Goal: Task Accomplishment & Management: Use online tool/utility

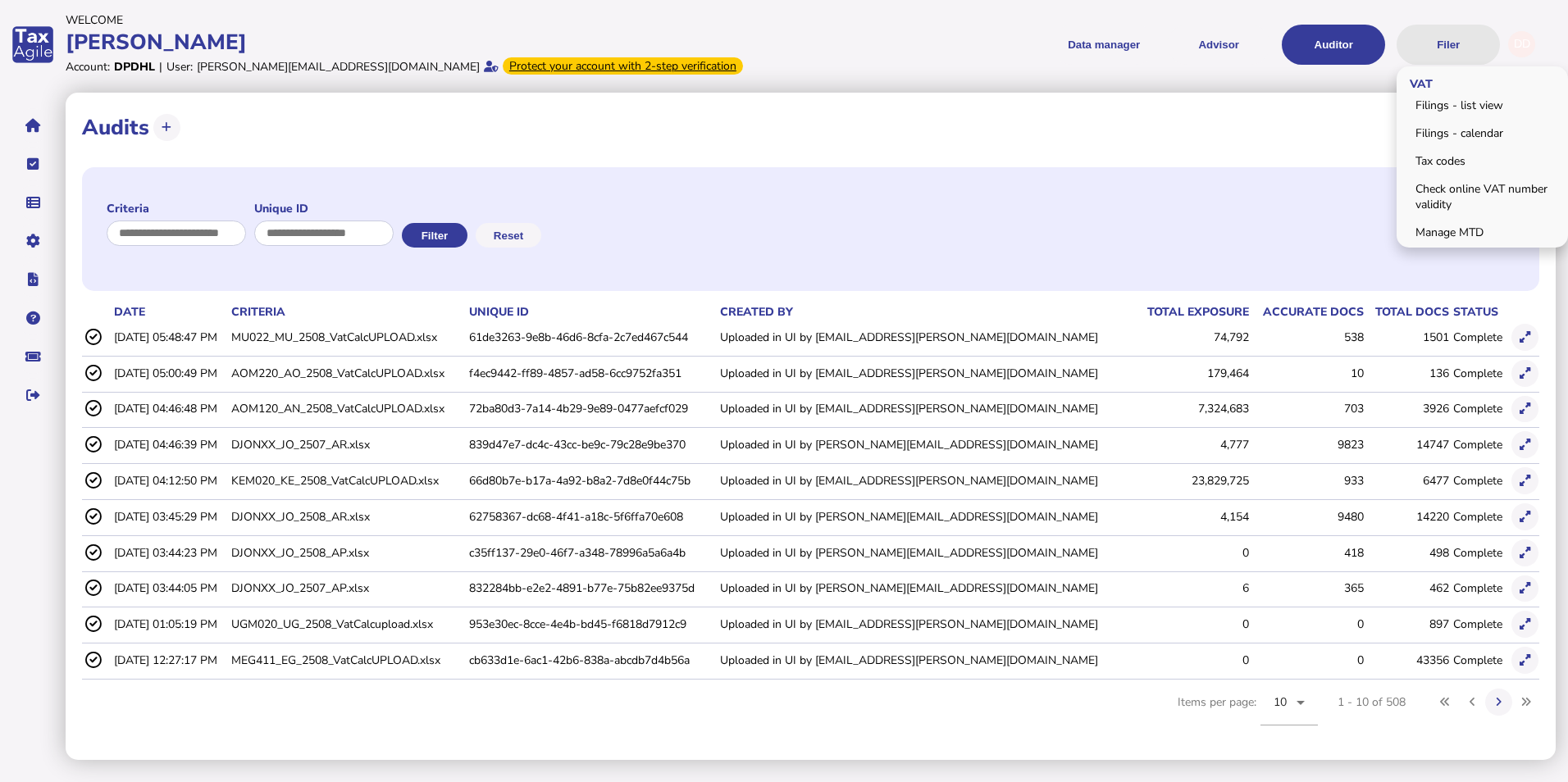
click at [1451, 47] on button "Filer" at bounding box center [1448, 45] width 103 height 40
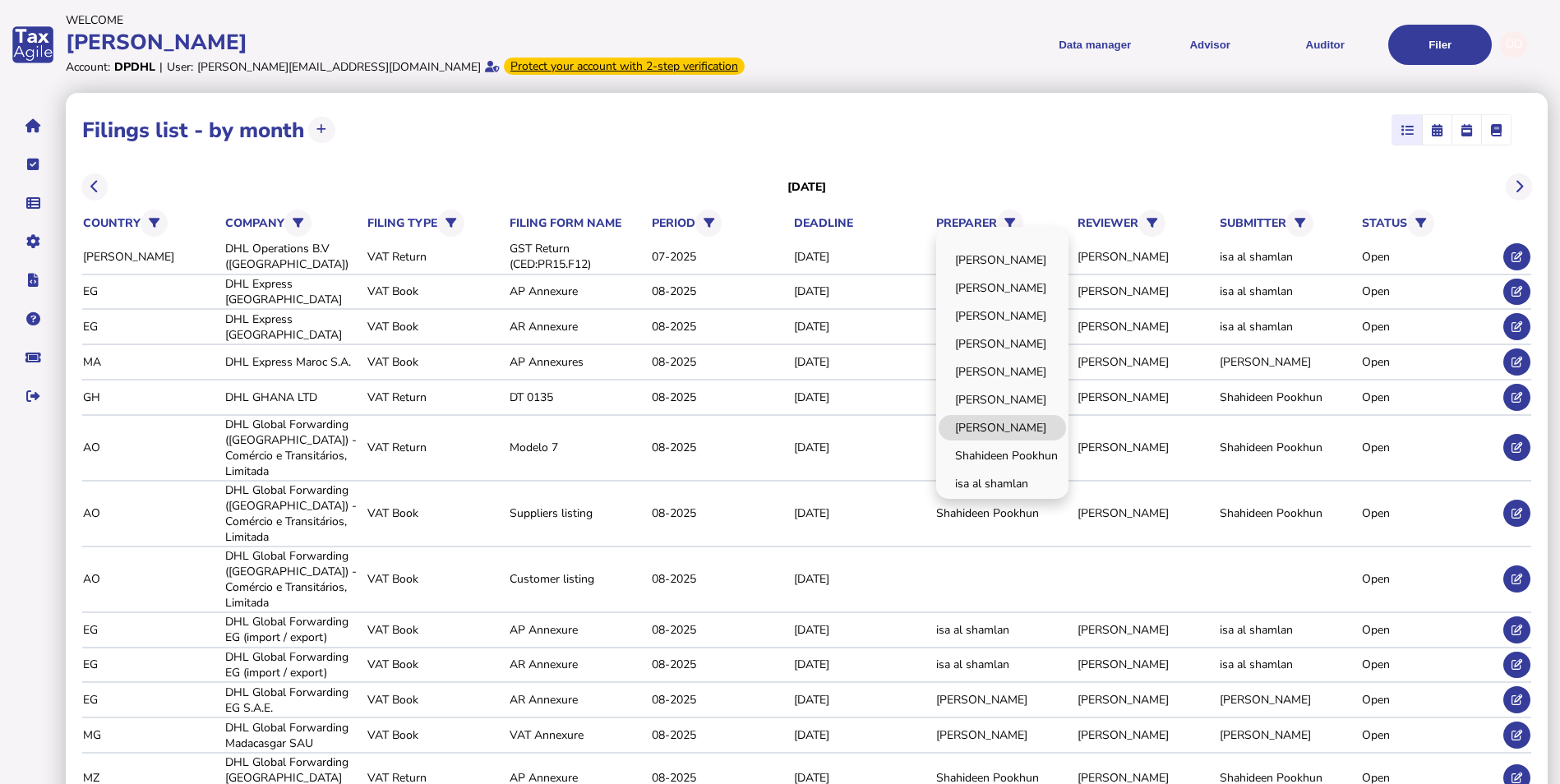
click at [1057, 424] on link "[PERSON_NAME]" at bounding box center [1002, 428] width 128 height 26
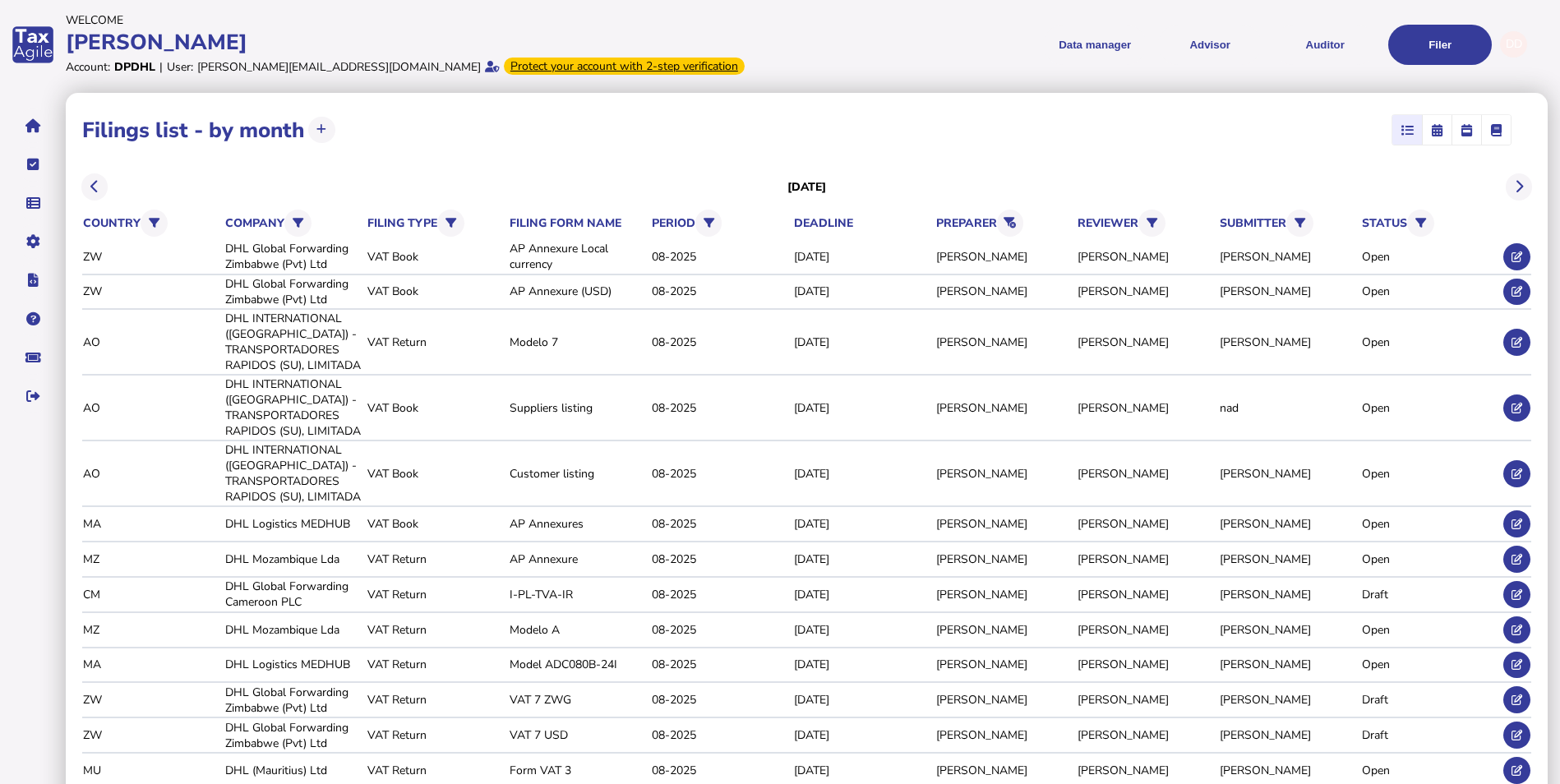
click at [1123, 161] on div "**********" at bounding box center [807, 474] width 1482 height 762
click at [989, 154] on div "**********" at bounding box center [807, 474] width 1482 height 762
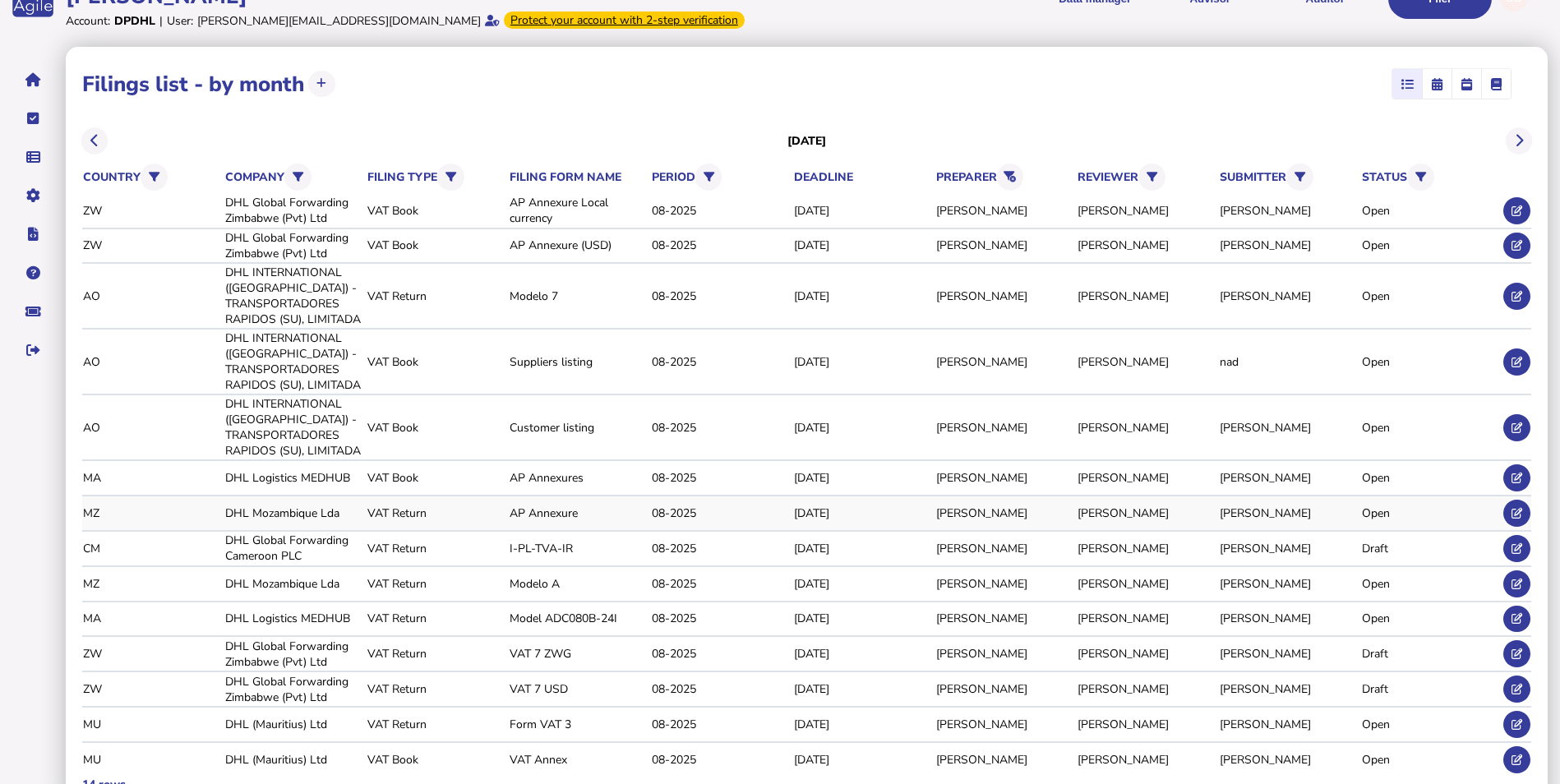
scroll to position [70, 0]
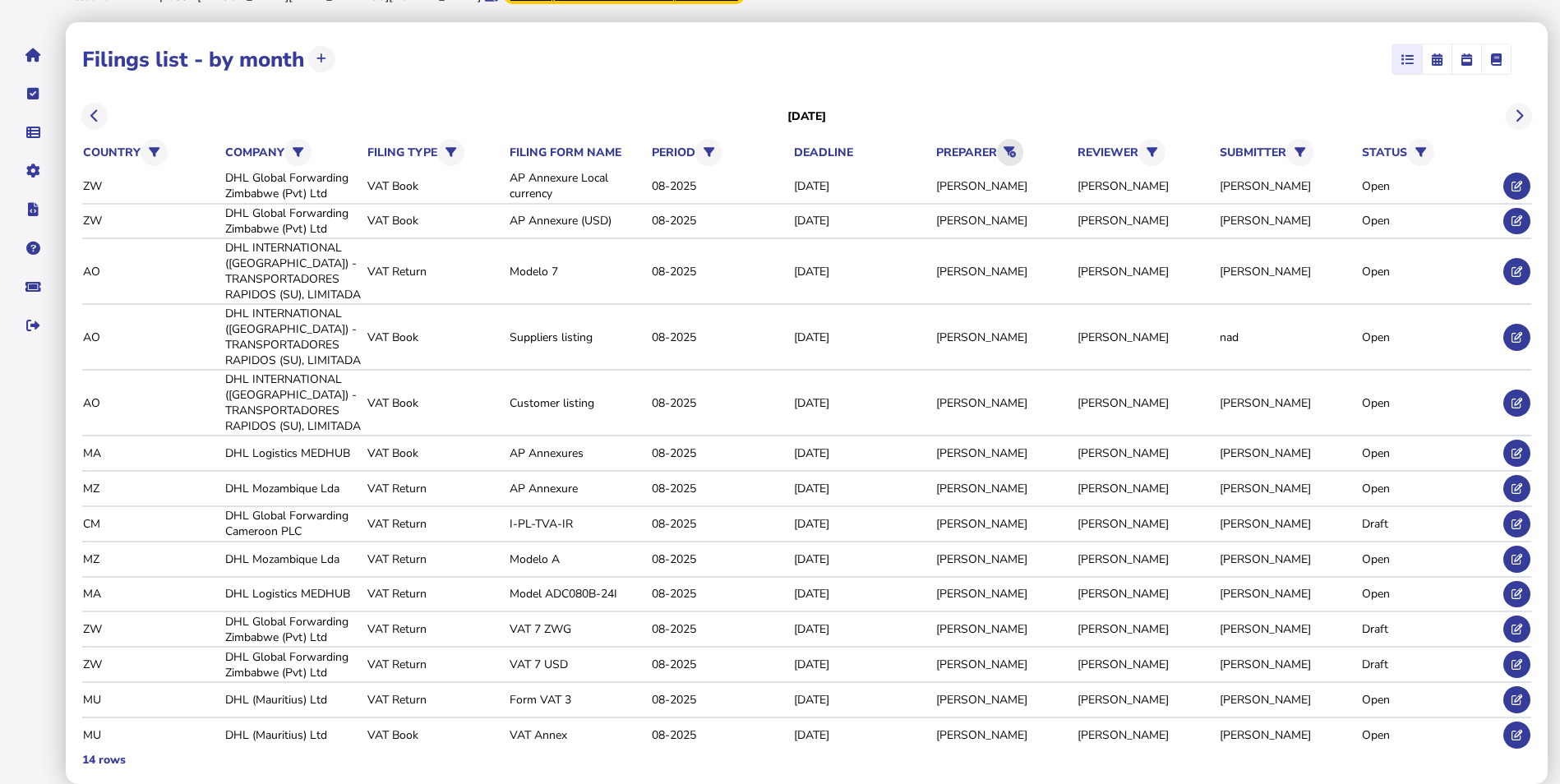
click at [1012, 149] on icon at bounding box center [1010, 152] width 13 height 11
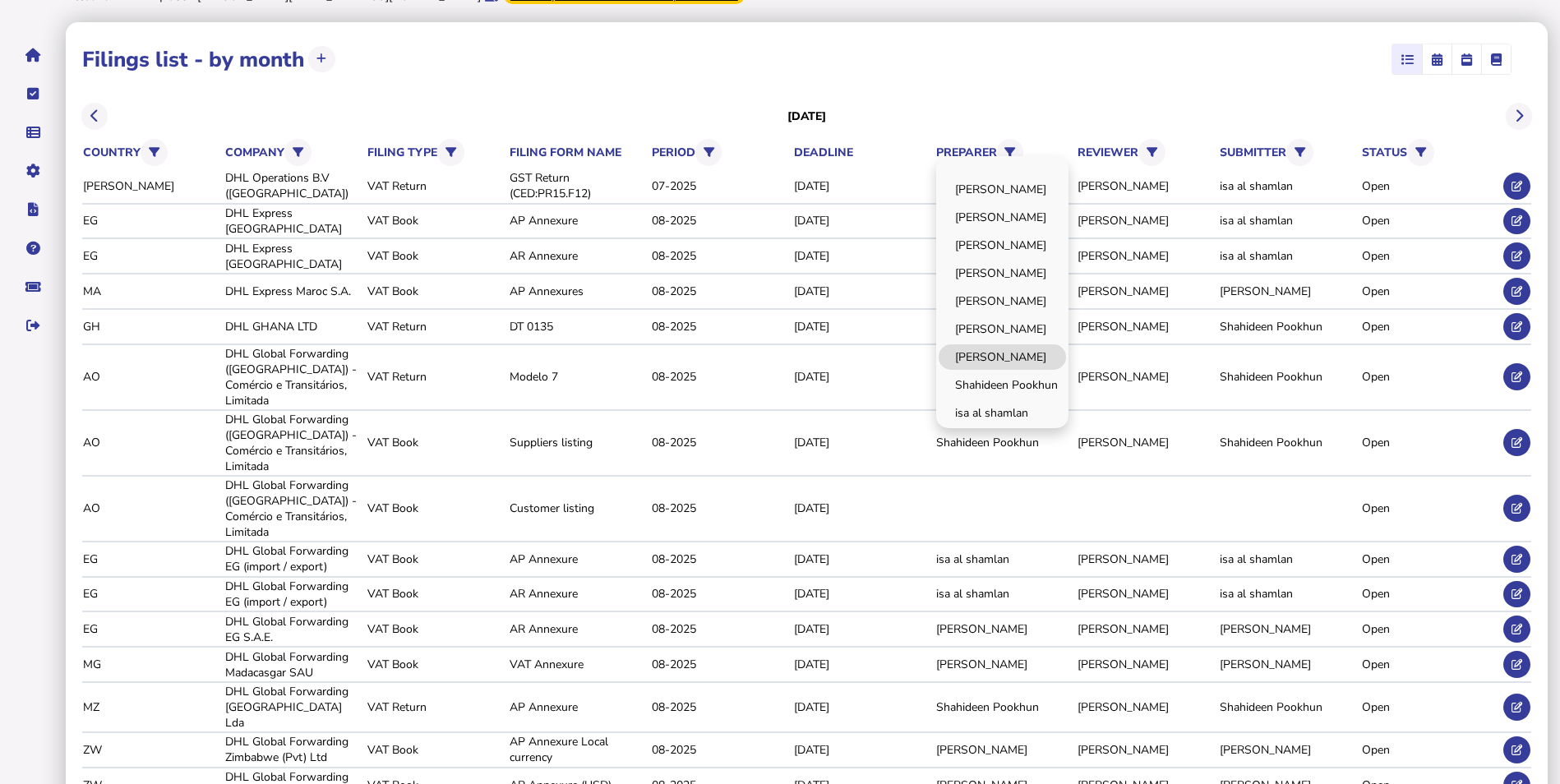
click at [1042, 361] on link "[PERSON_NAME]" at bounding box center [1002, 357] width 128 height 26
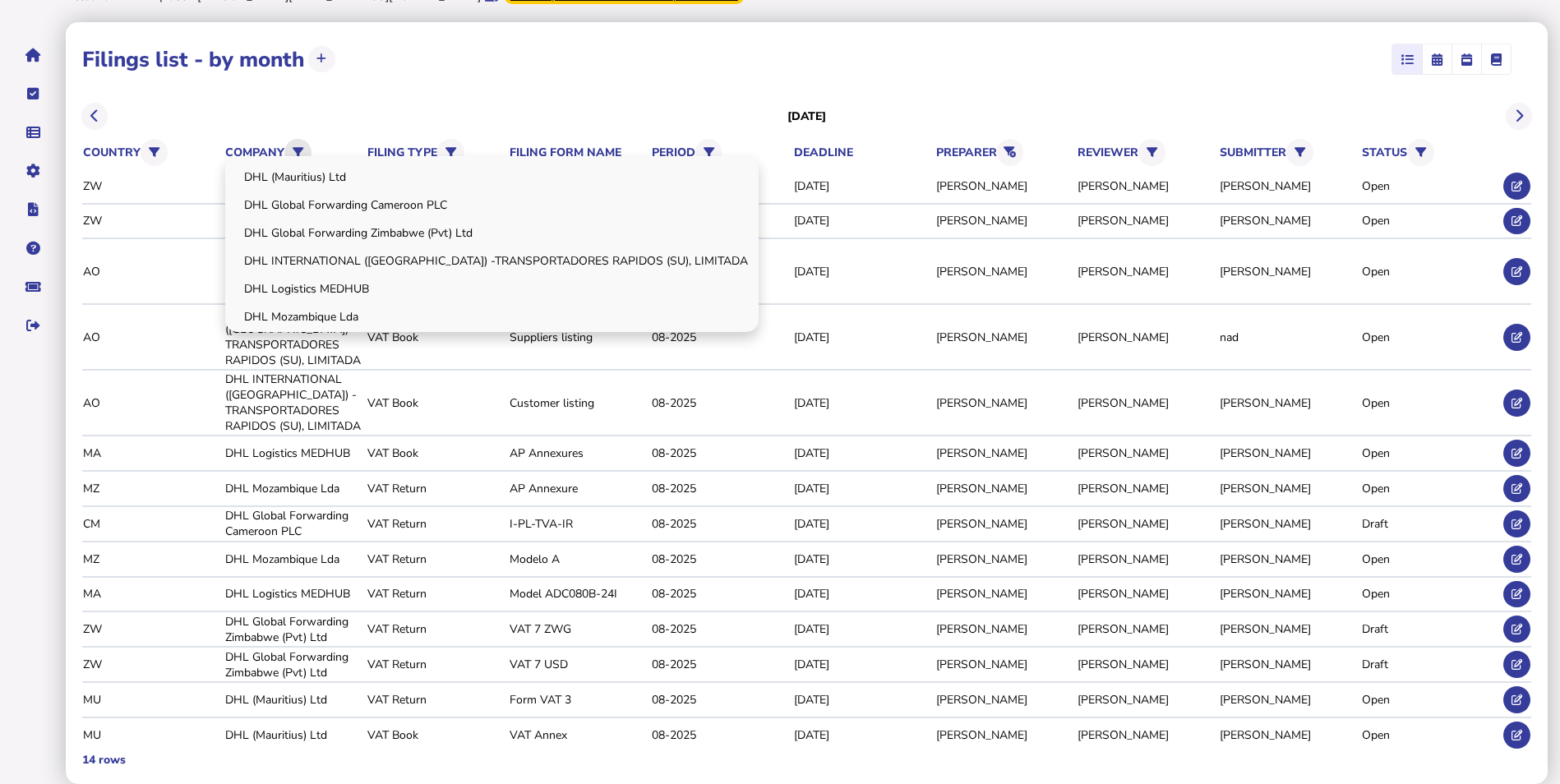
click at [300, 147] on icon at bounding box center [298, 152] width 11 height 11
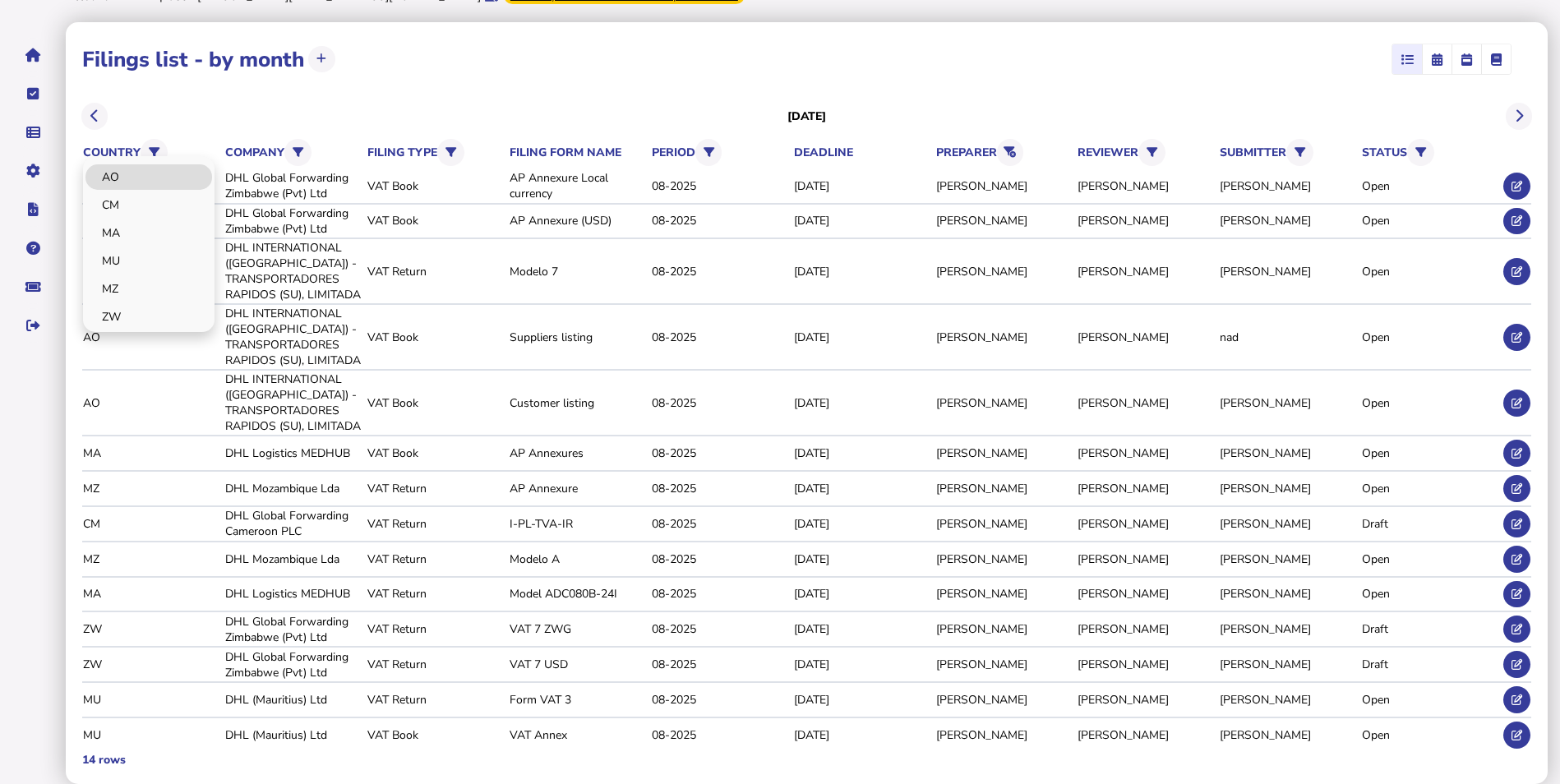
click at [128, 183] on link "AO" at bounding box center [149, 177] width 127 height 26
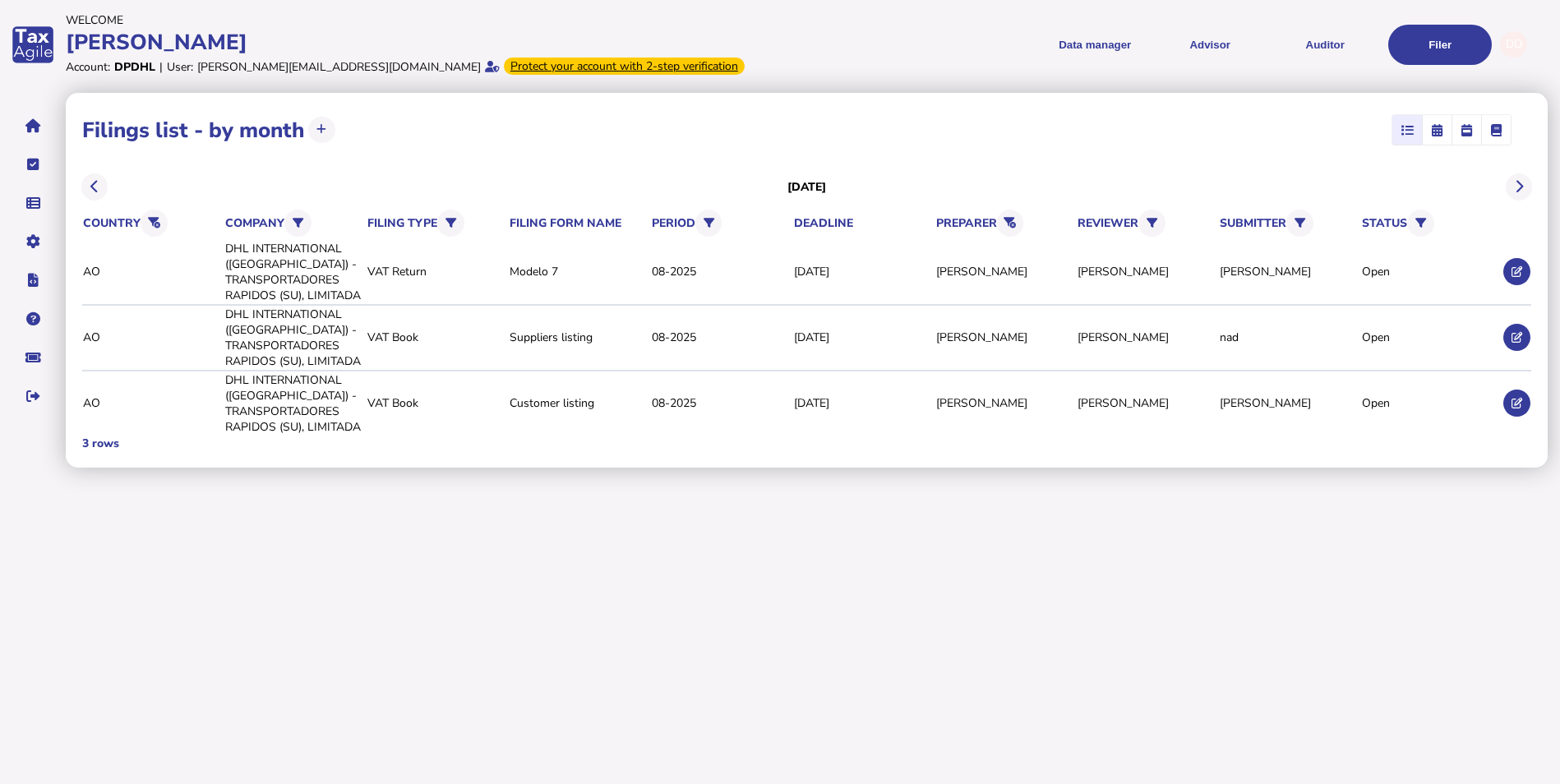
scroll to position [0, 0]
click at [93, 186] on icon at bounding box center [94, 186] width 8 height 1
click at [1020, 218] on icon at bounding box center [1018, 224] width 13 height 11
click at [1016, 252] on link "[PERSON_NAME]" at bounding box center [1010, 260] width 128 height 26
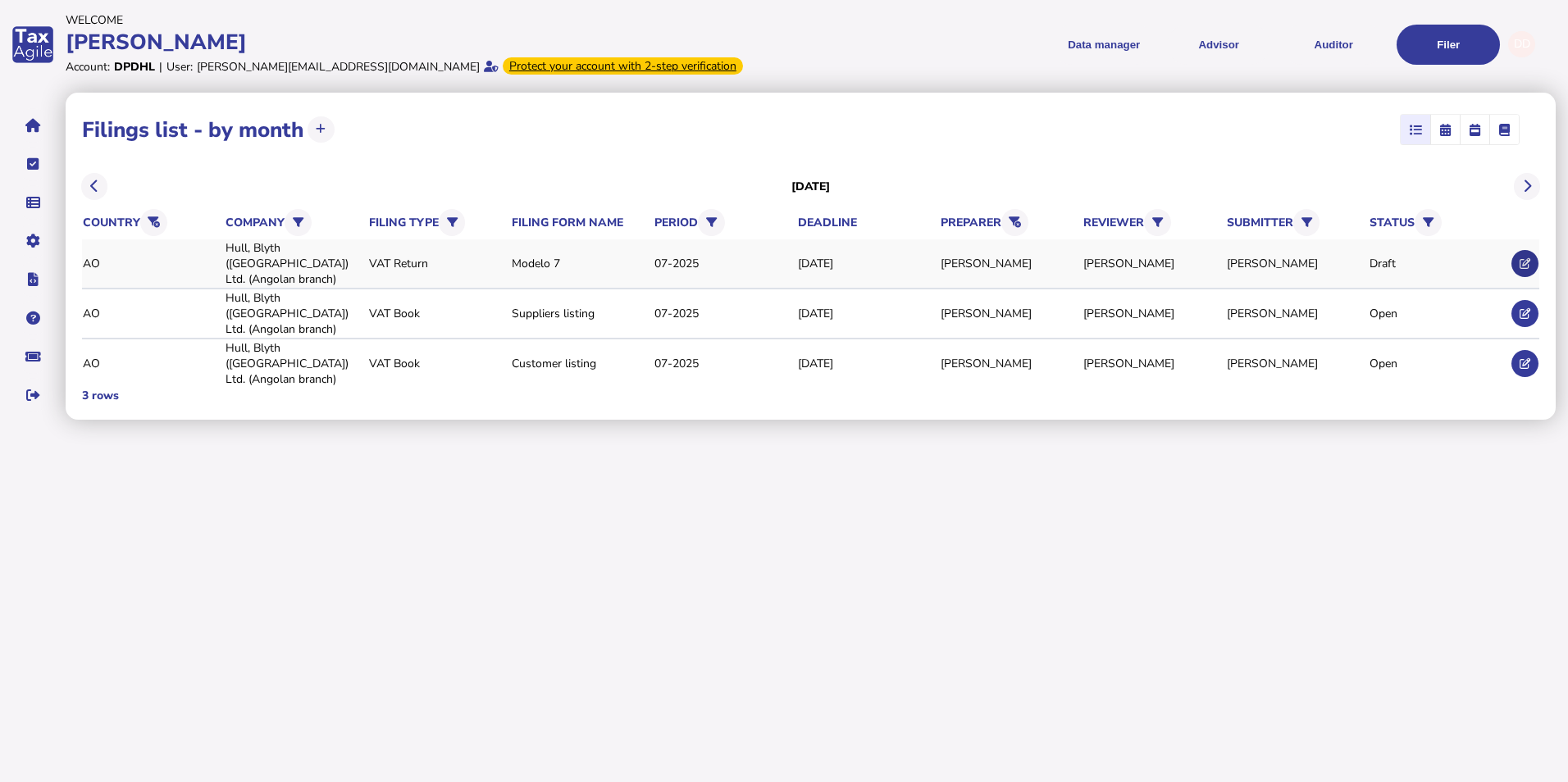
click at [1525, 250] on button at bounding box center [1525, 264] width 27 height 27
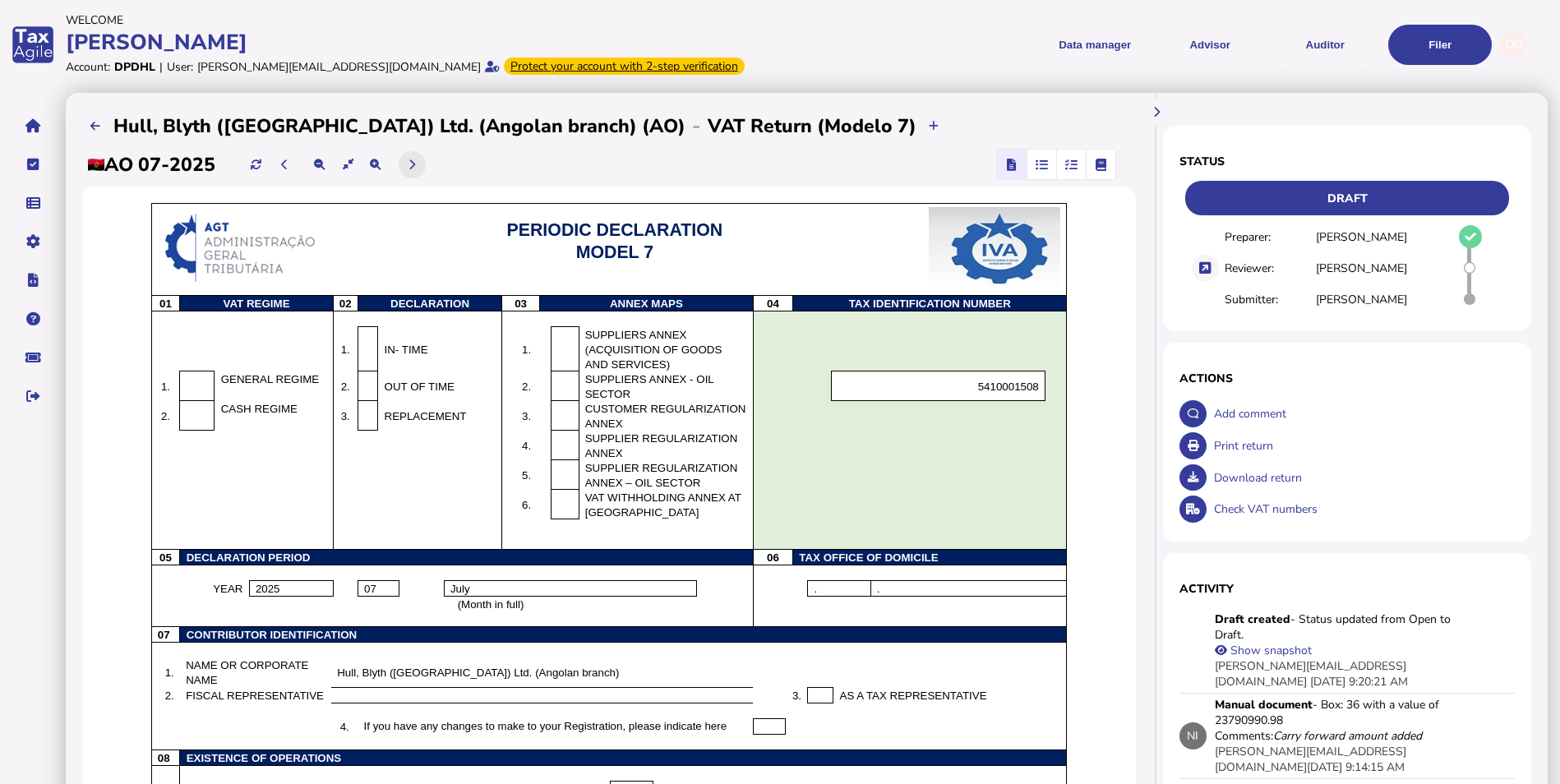
click at [415, 164] on icon at bounding box center [412, 165] width 6 height 11
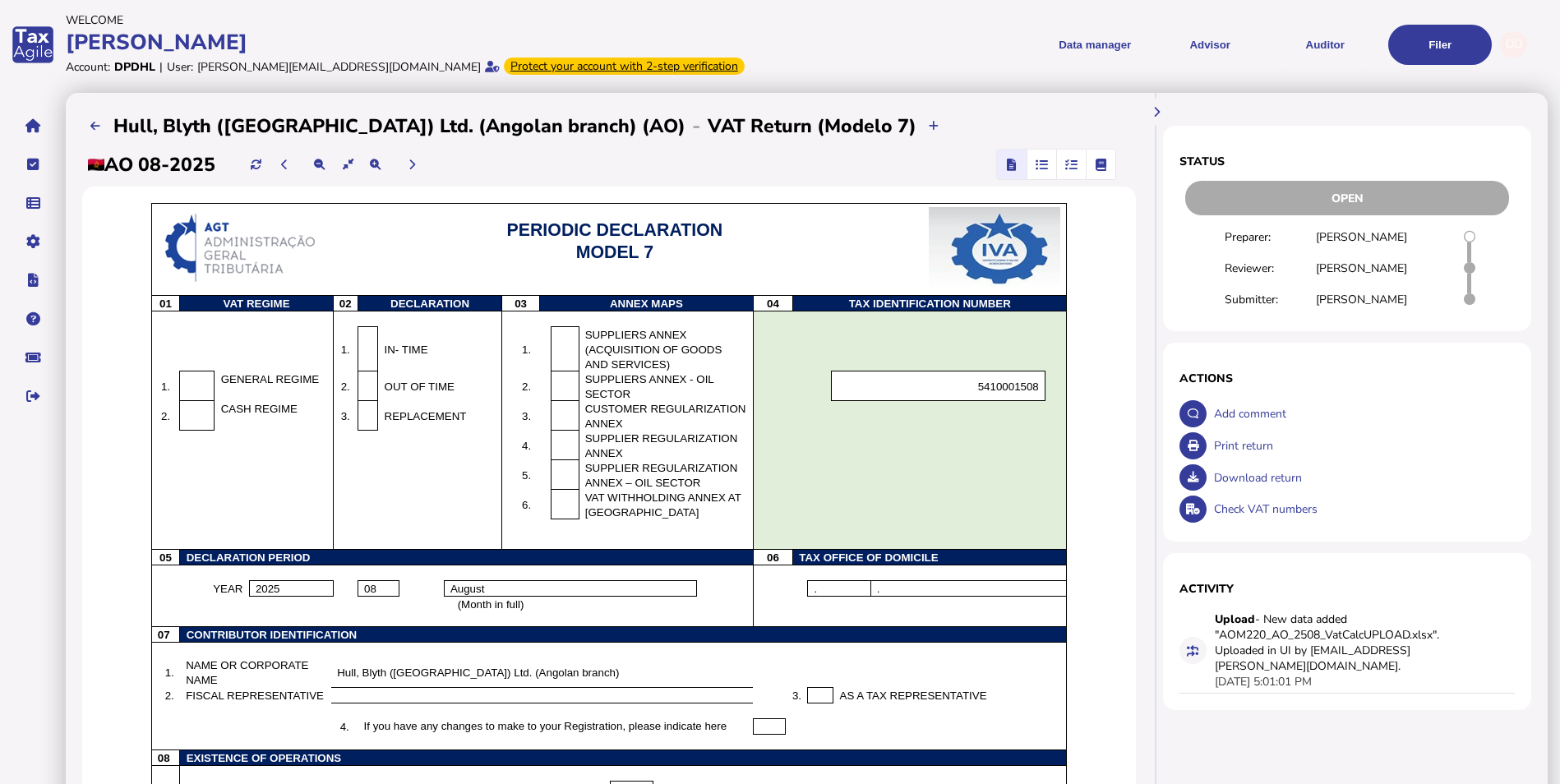
click at [1065, 165] on icon "button" at bounding box center [1072, 164] width 13 height 1
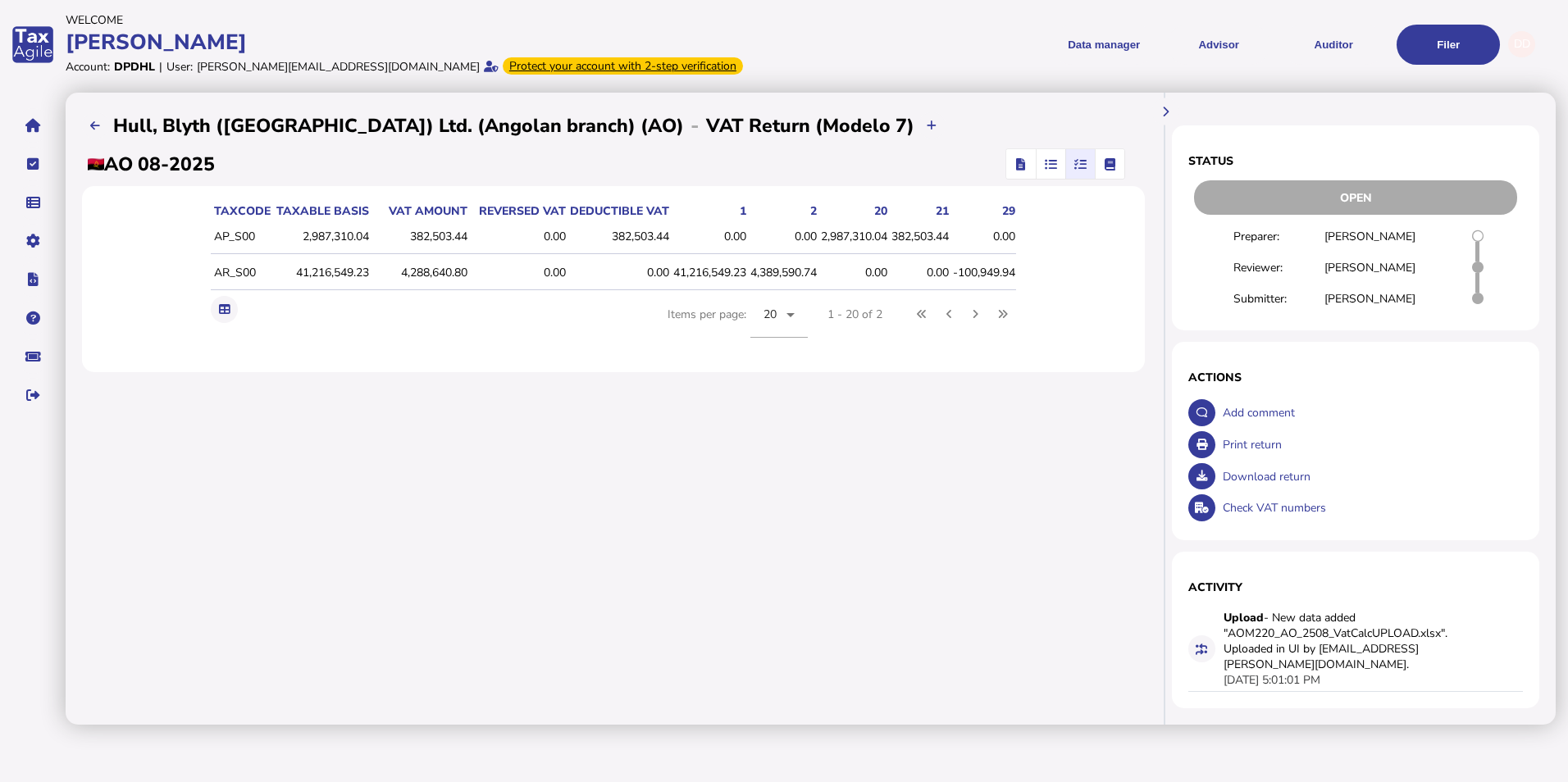
drag, startPoint x: 829, startPoint y: 547, endPoint x: 839, endPoint y: 514, distance: 34.5
click at [824, 547] on div "**********" at bounding box center [613, 409] width 1095 height 632
click at [1016, 164] on icon "button" at bounding box center [1021, 164] width 9 height 1
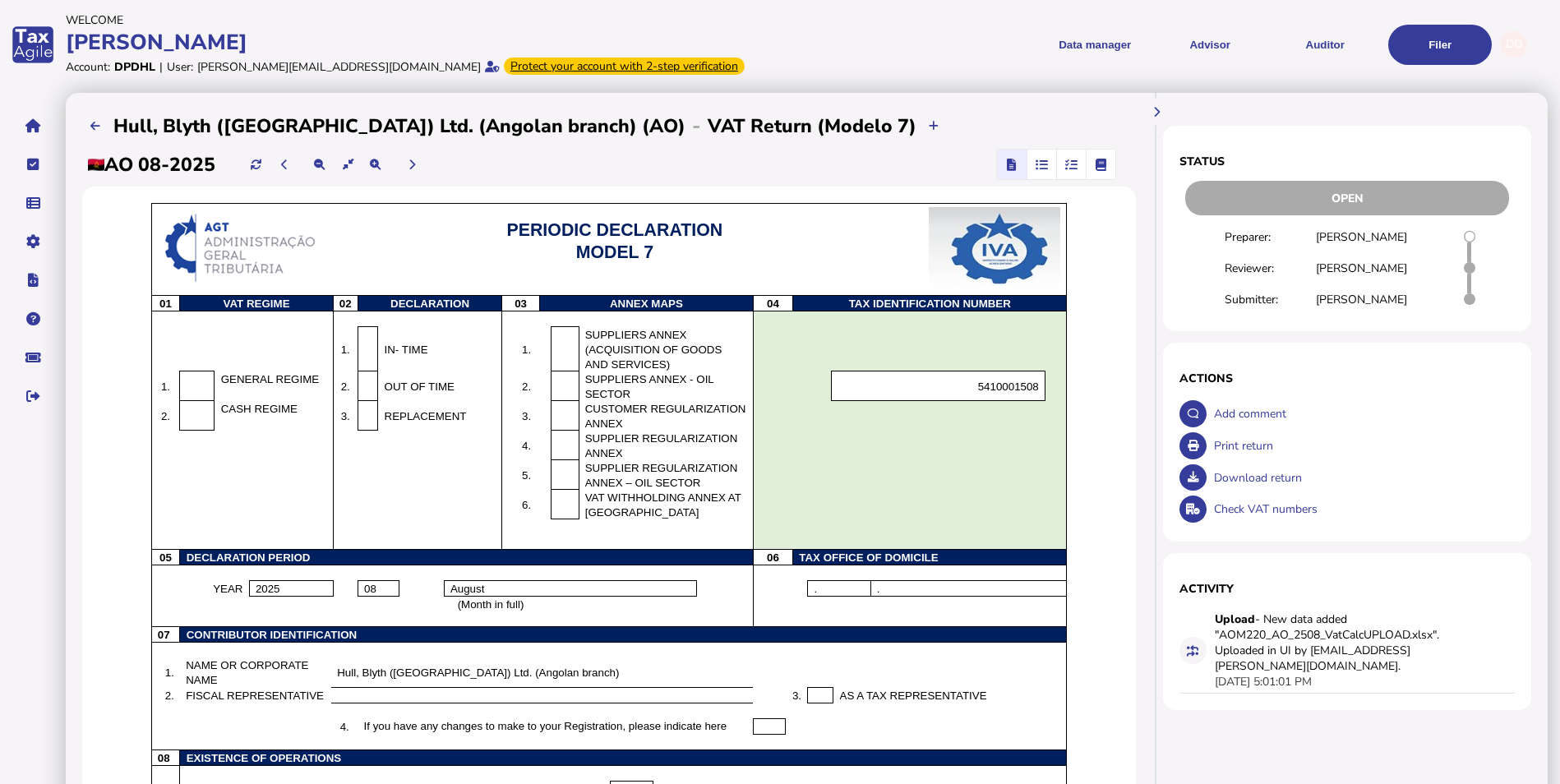
click at [1065, 165] on icon "button" at bounding box center [1072, 164] width 13 height 1
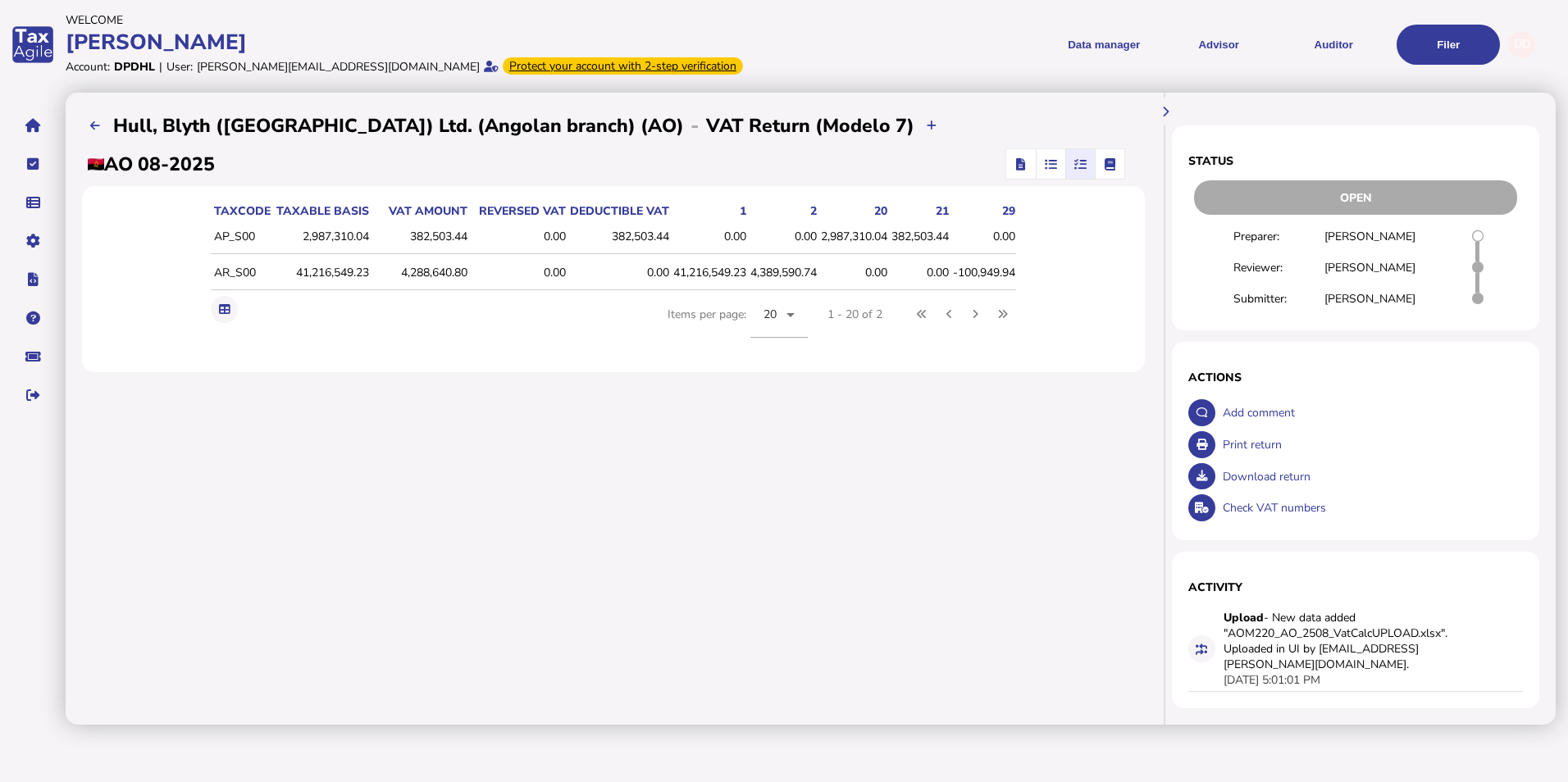
click at [1009, 171] on span "button" at bounding box center [1021, 164] width 24 height 29
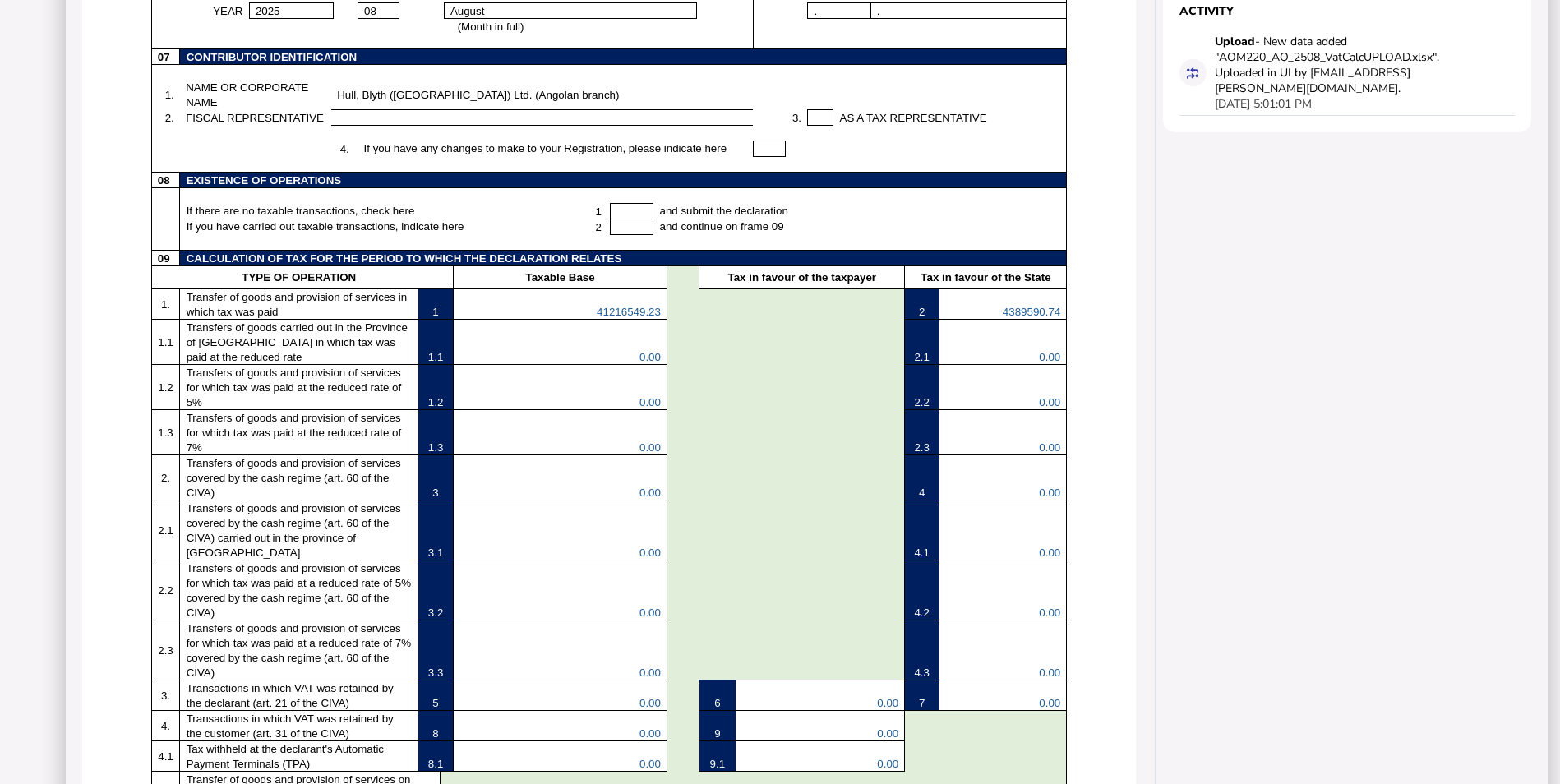
scroll to position [411, 0]
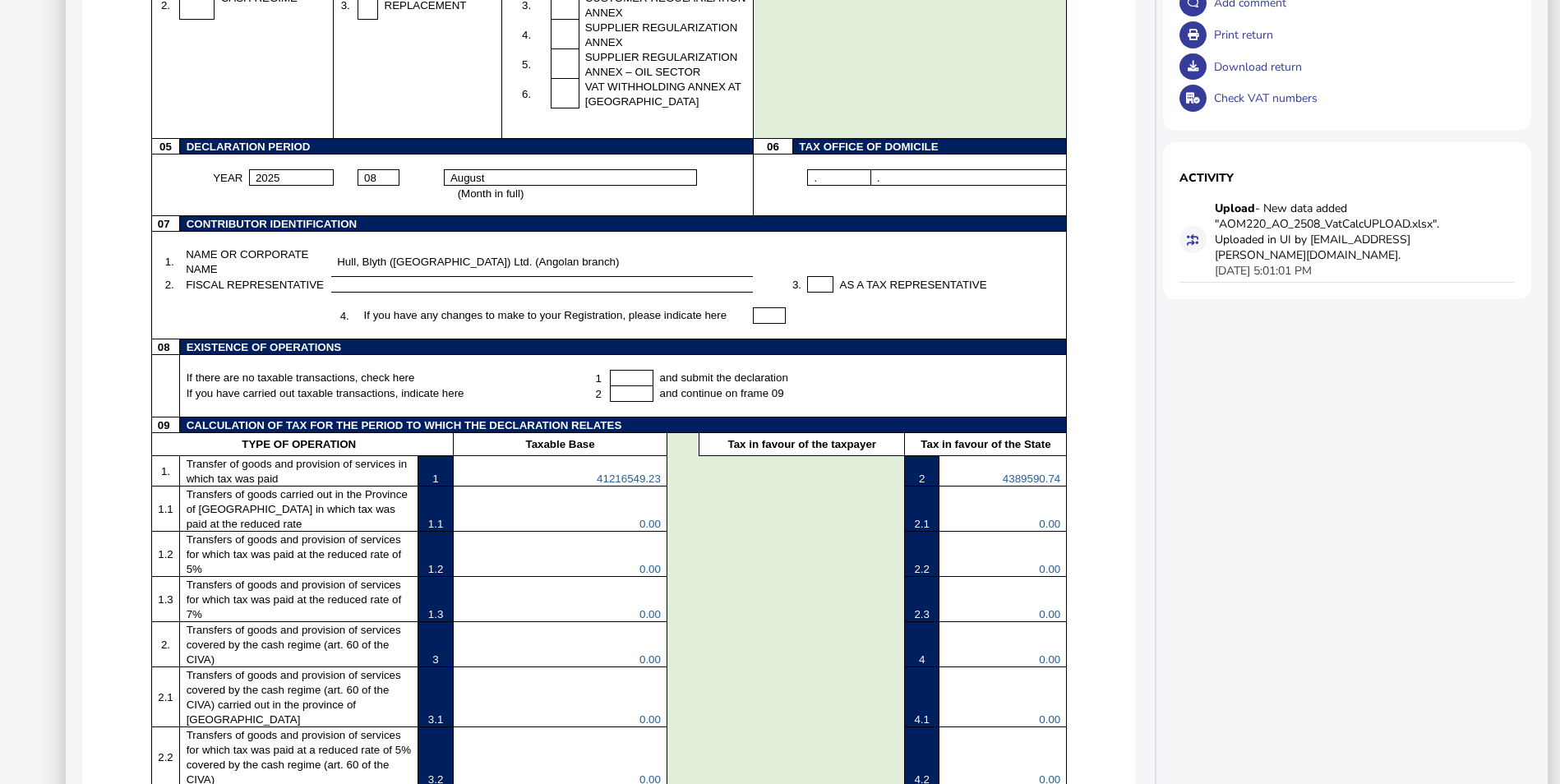
click at [976, 483] on td "4389590.74" at bounding box center [1002, 470] width 128 height 30
click at [1003, 485] on span "4389590.74" at bounding box center [1031, 479] width 58 height 13
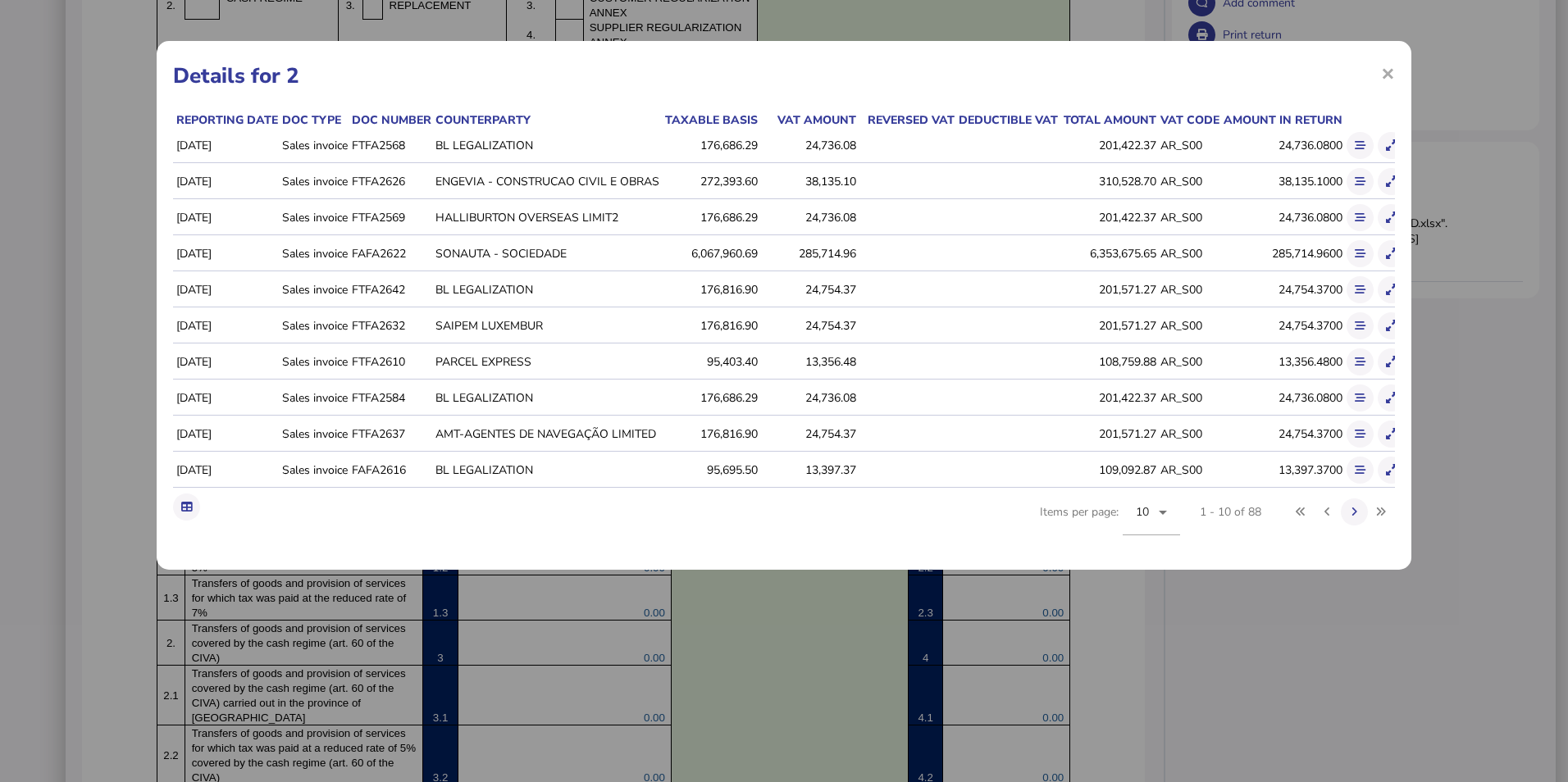
click at [1228, 674] on div "× Details for 2 Reporting date Doc type Doc number Counterparty Taxable basis V…" at bounding box center [784, 391] width 1568 height 782
click at [1398, 73] on div "× Details for 2 Reporting date Doc type Doc number Counterparty Taxable basis V…" at bounding box center [784, 305] width 1255 height 529
click at [1389, 74] on span "×" at bounding box center [1387, 73] width 14 height 31
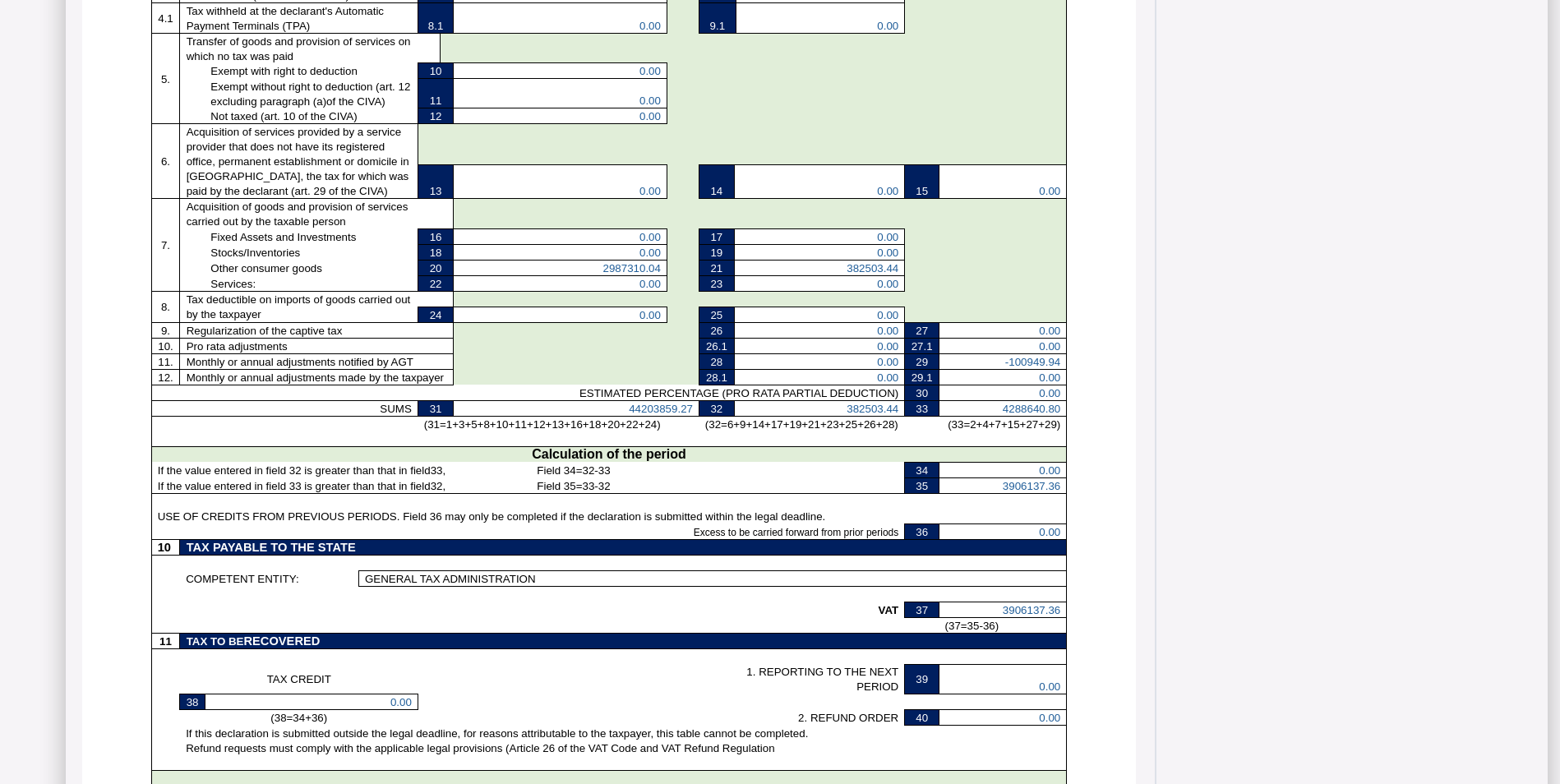
scroll to position [1315, 0]
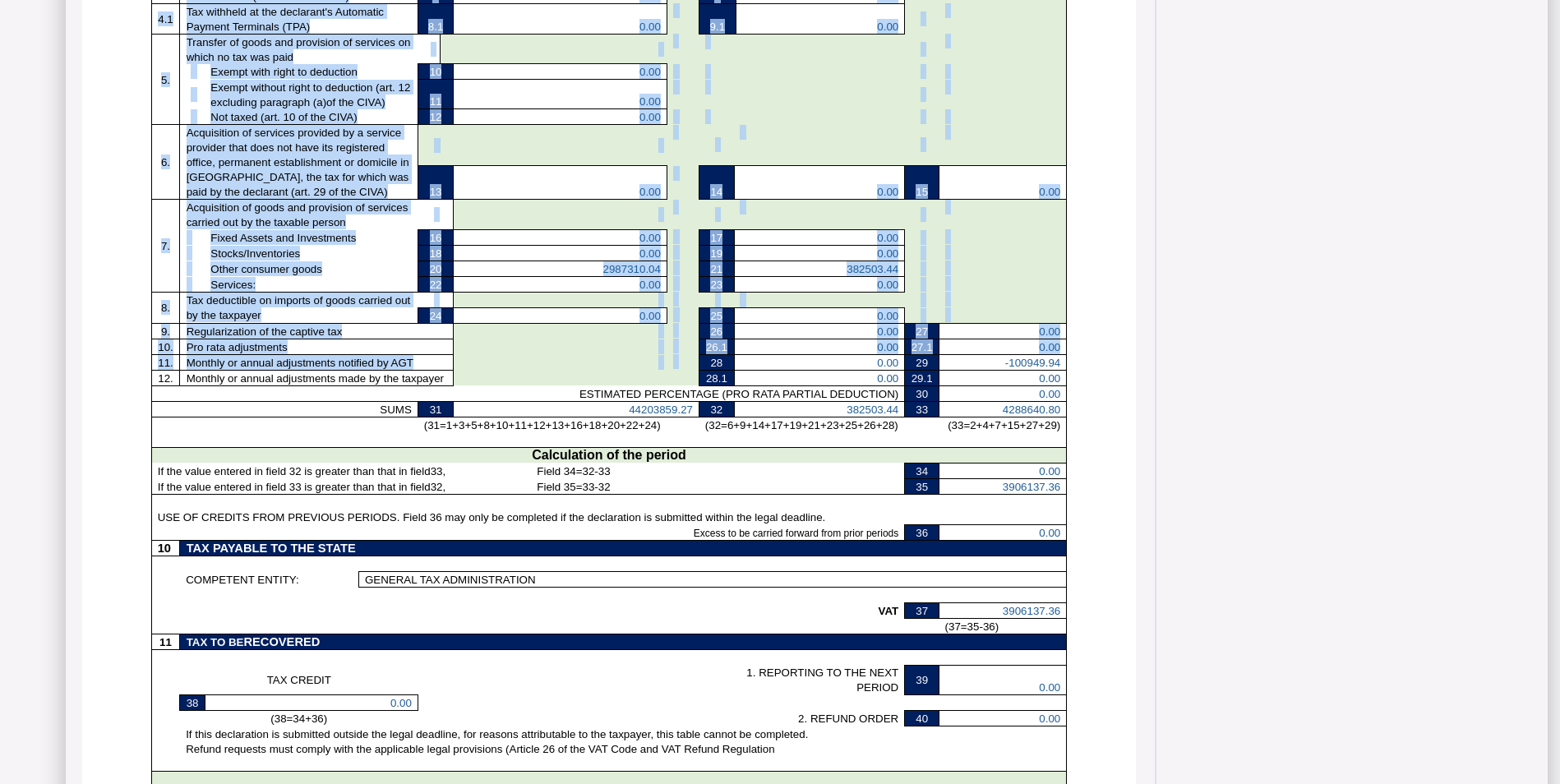
drag, startPoint x: 668, startPoint y: 391, endPoint x: 1035, endPoint y: 398, distance: 367.1
click at [1035, 398] on div "PERIODIC DECLARATION MODEL 7 01 VAT REGIME 02 DECLARATION 03 ANNEX MAPS 04 TAX …" at bounding box center [609, 227] width 1053 height 2711
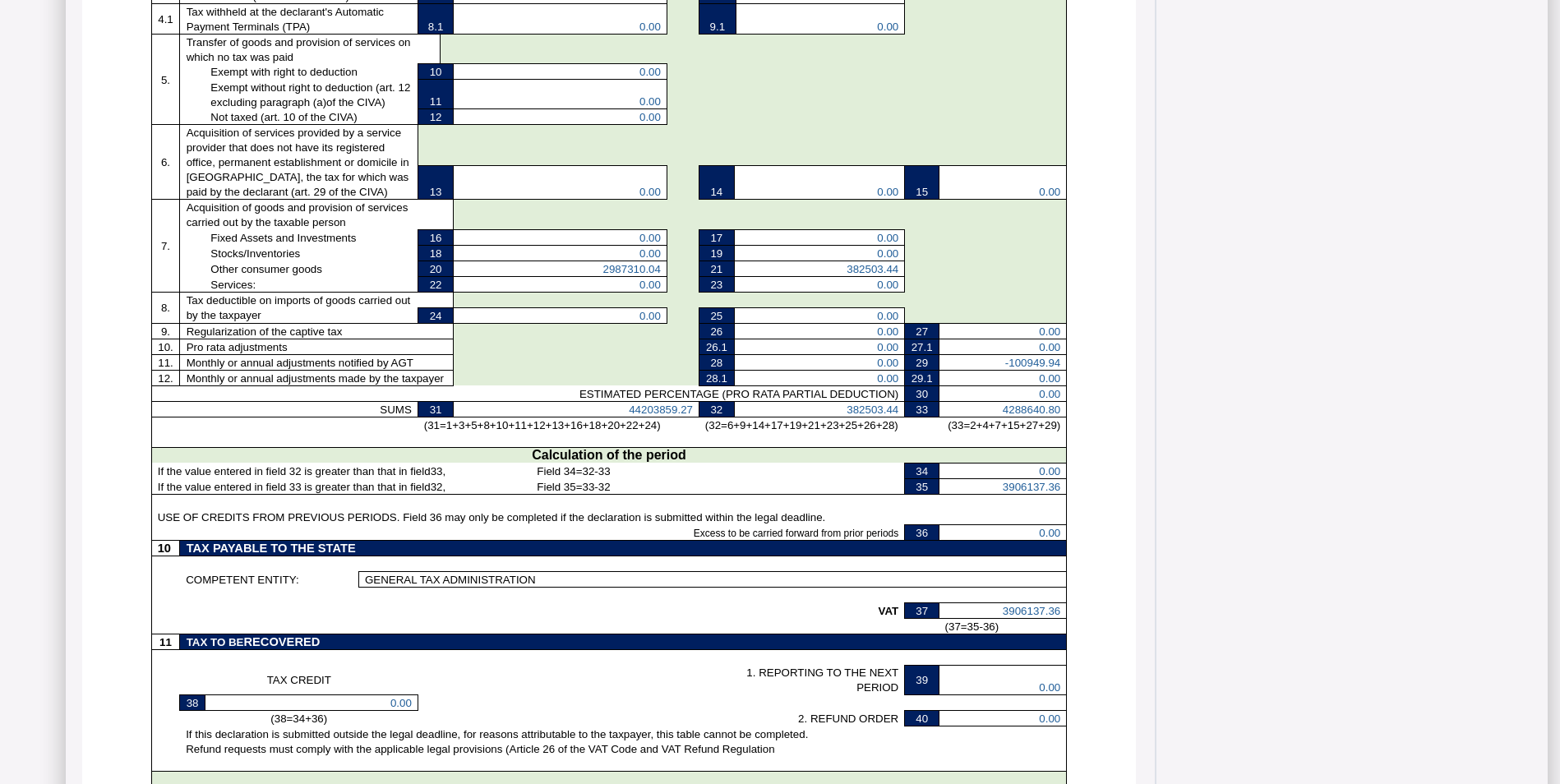
click at [1197, 466] on div "Status Open Preparer: [PERSON_NAME] Reviewer: [PERSON_NAME] Submitter: [PERSON_…" at bounding box center [1354, 188] width 389 height 2821
click at [788, 417] on p "382503.44" at bounding box center [820, 409] width 159 height 15
drag, startPoint x: 872, startPoint y: 389, endPoint x: 1026, endPoint y: 392, distance: 154.0
click at [1026, 370] on tr "11. Monthly or annual adjustments notified by AGT 28 0.00 29 -100949.94" at bounding box center [609, 361] width 916 height 16
click at [963, 370] on p "-100949.94" at bounding box center [1003, 362] width 115 height 15
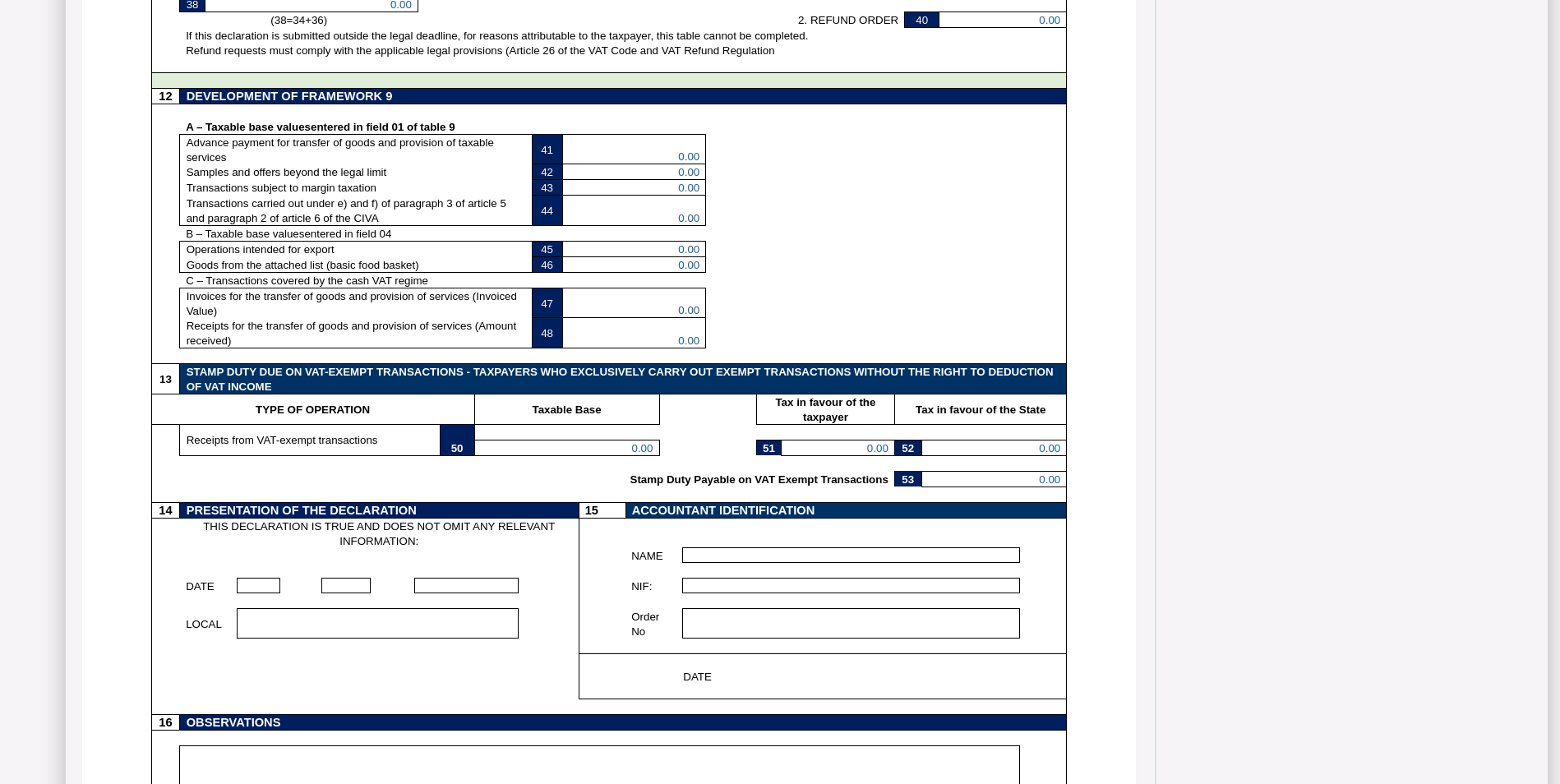
scroll to position [2176, 0]
